Goal: Check status: Check status

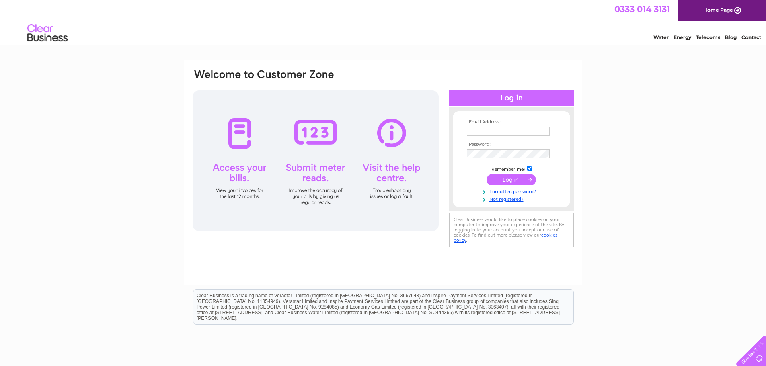
type input "[PERSON_NAME][EMAIL_ADDRESS][DOMAIN_NAME]"
click at [508, 175] on input "submit" at bounding box center [511, 179] width 49 height 11
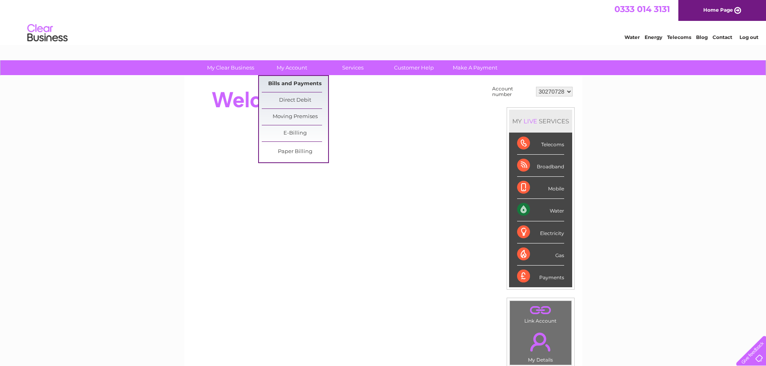
click at [290, 83] on link "Bills and Payments" at bounding box center [295, 84] width 66 height 16
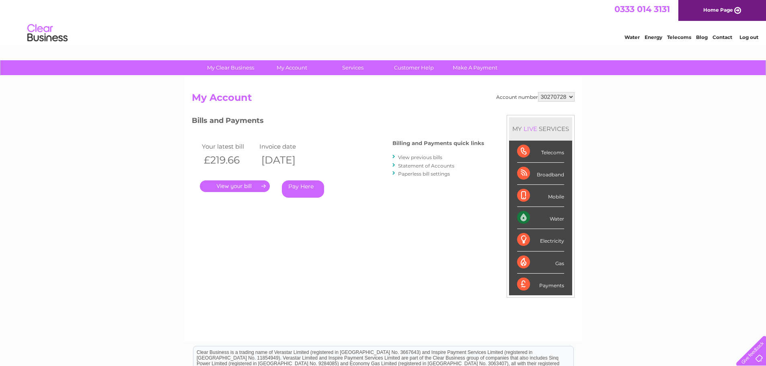
click at [263, 185] on link "." at bounding box center [235, 187] width 70 height 12
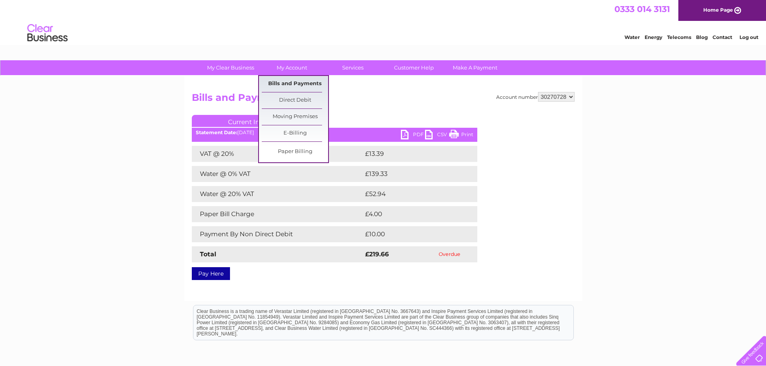
click at [283, 90] on link "Bills and Payments" at bounding box center [295, 84] width 66 height 16
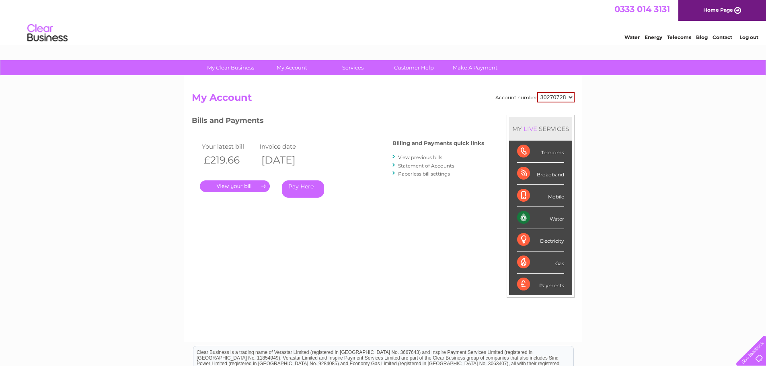
click at [418, 164] on link "Statement of Accounts" at bounding box center [426, 166] width 56 height 6
